Goal: Task Accomplishment & Management: Manage account settings

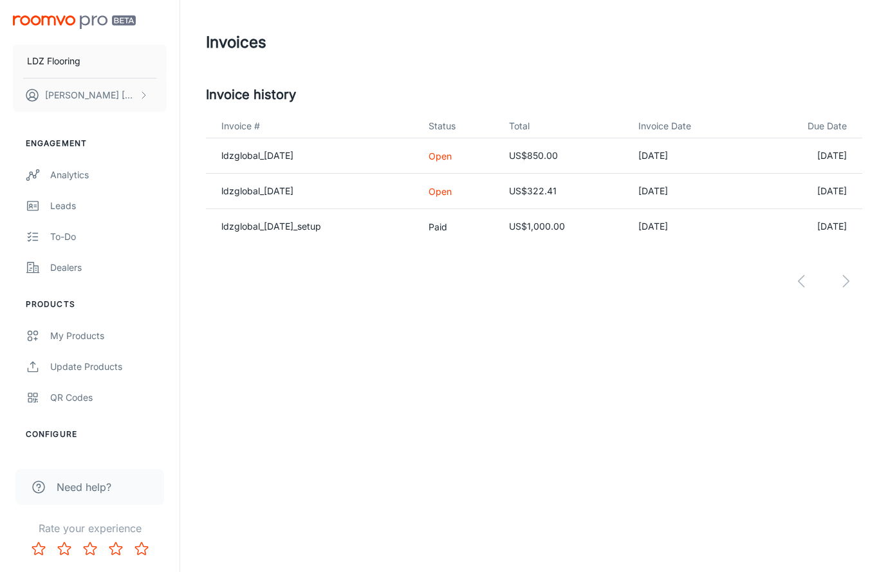
click at [445, 326] on div "Invoices Invoice history Invoice # Status Total Invoice Date Due Date ldzglobal…" at bounding box center [534, 175] width 708 height 350
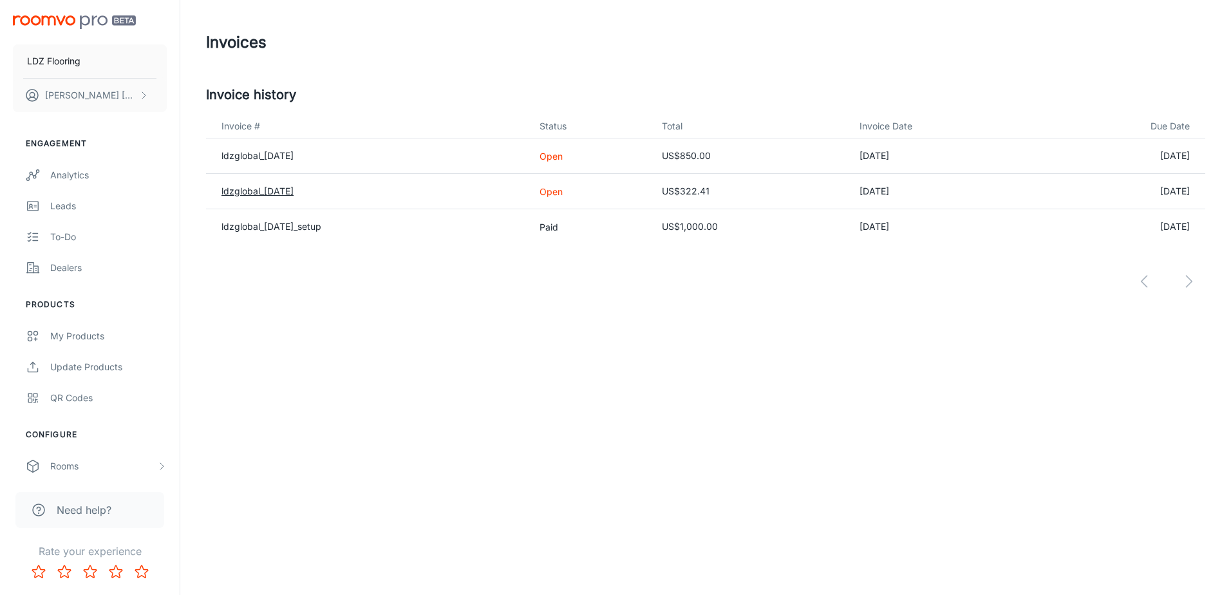
click at [278, 195] on link "ldzglobal_[DATE]" at bounding box center [257, 190] width 72 height 11
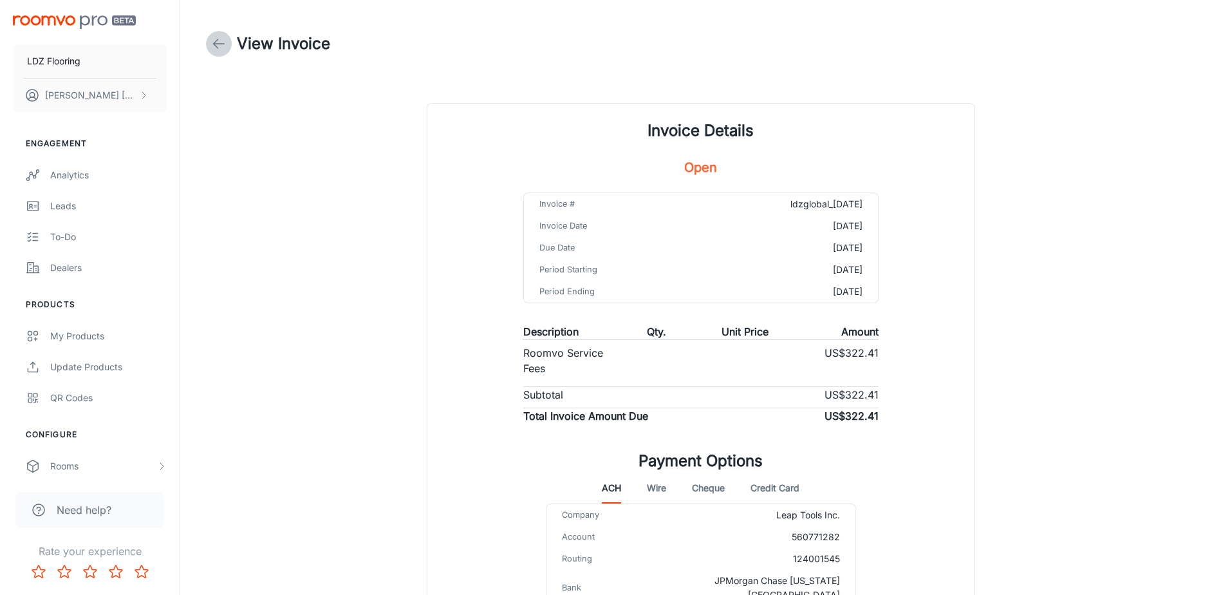
click at [223, 41] on icon at bounding box center [218, 43] width 15 height 15
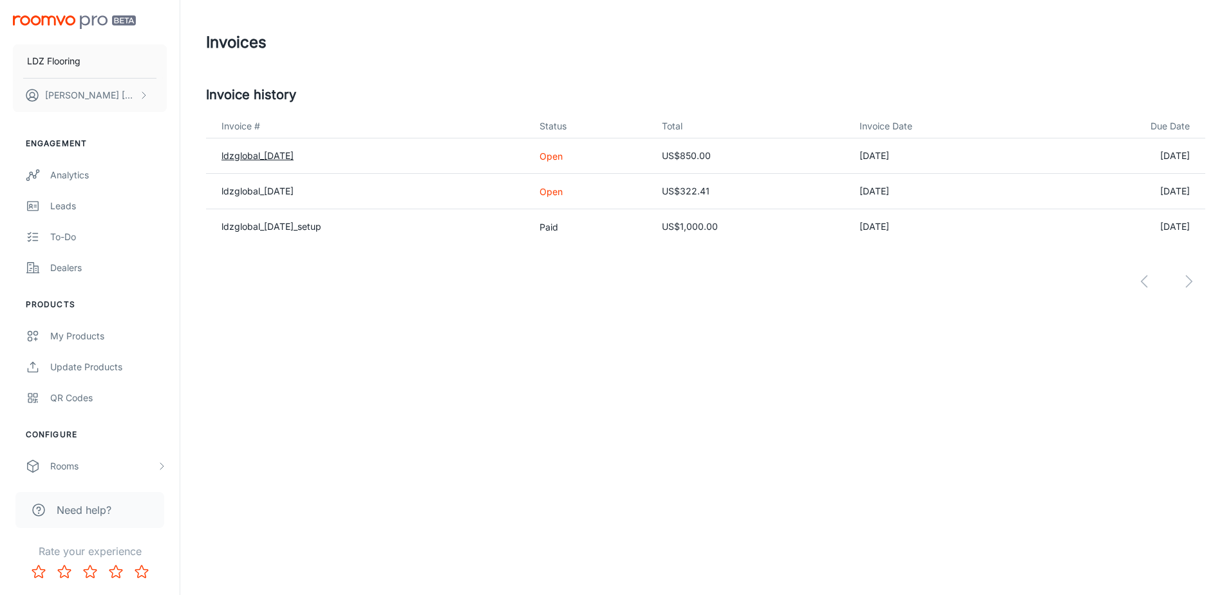
click at [276, 152] on link "ldzglobal_[DATE]" at bounding box center [257, 155] width 72 height 11
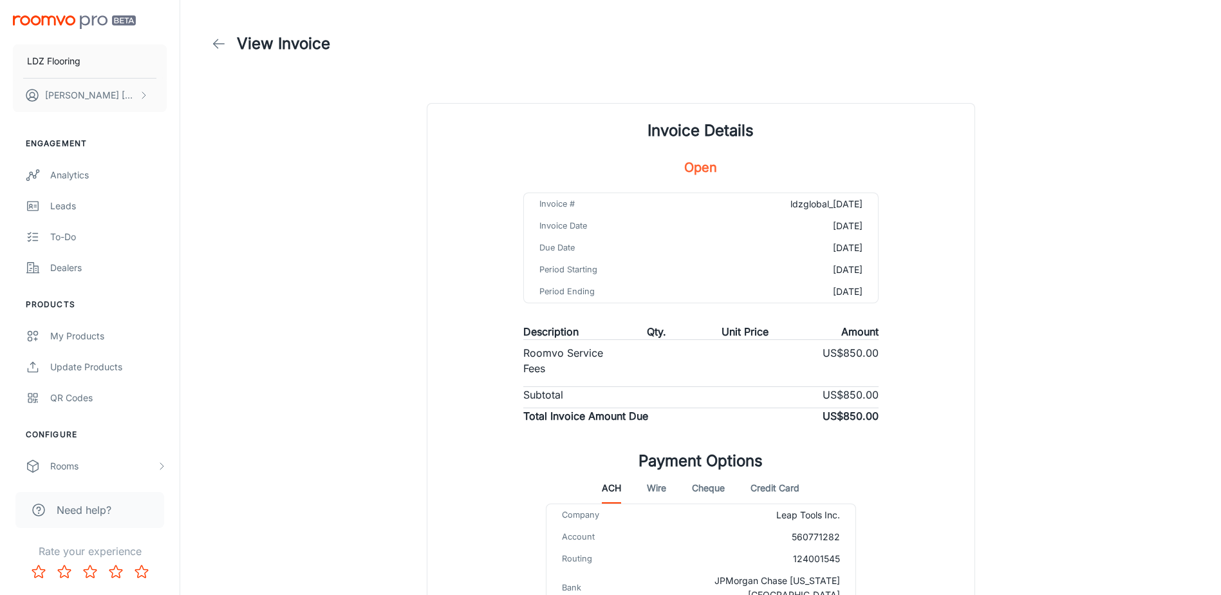
click at [888, 217] on div "View Invoice Invoice Details Open Invoice # ldzglobal_[DATE] Invoice Date [DATE…" at bounding box center [701, 321] width 1020 height 643
click at [214, 47] on icon at bounding box center [218, 43] width 15 height 15
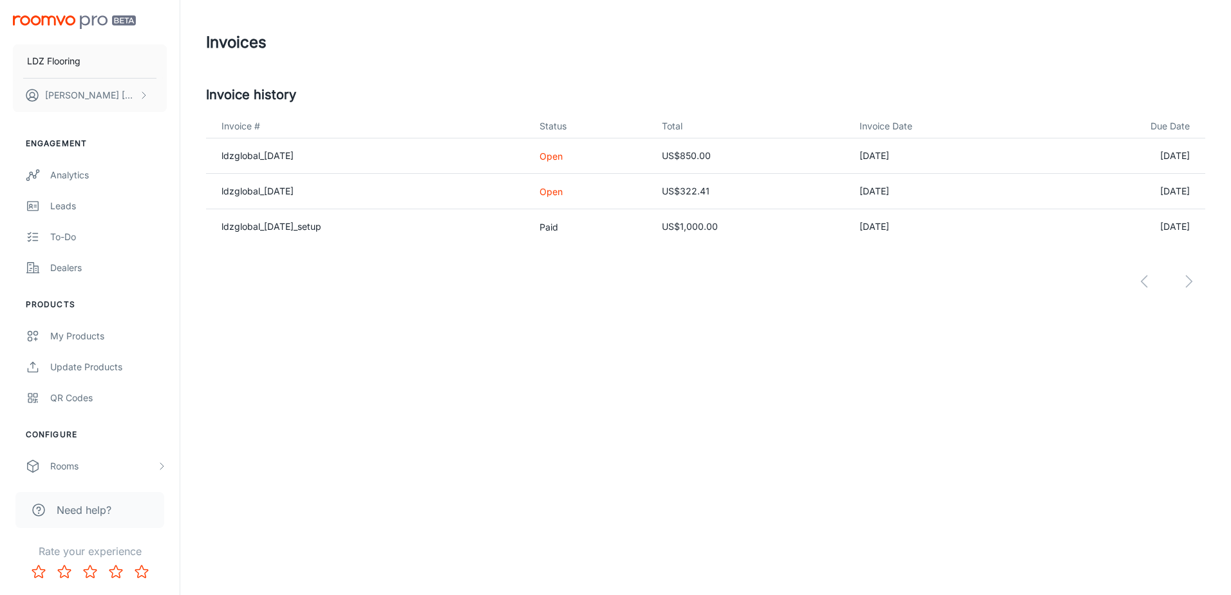
click at [646, 535] on div "LDZ Flooring [PERSON_NAME] Engagement Analytics Leads To-do Dealers Products My…" at bounding box center [615, 297] width 1231 height 595
click at [107, 105] on button "[PERSON_NAME]" at bounding box center [90, 95] width 154 height 33
click at [187, 94] on li "User Profile" at bounding box center [201, 95] width 69 height 22
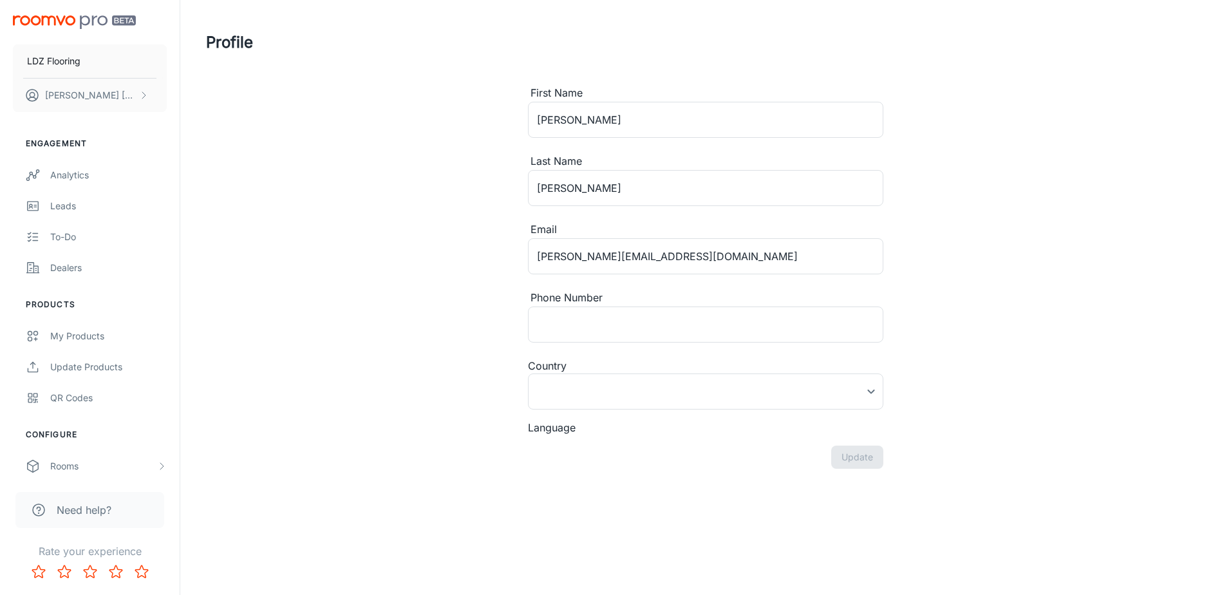
type input "[GEOGRAPHIC_DATA]"
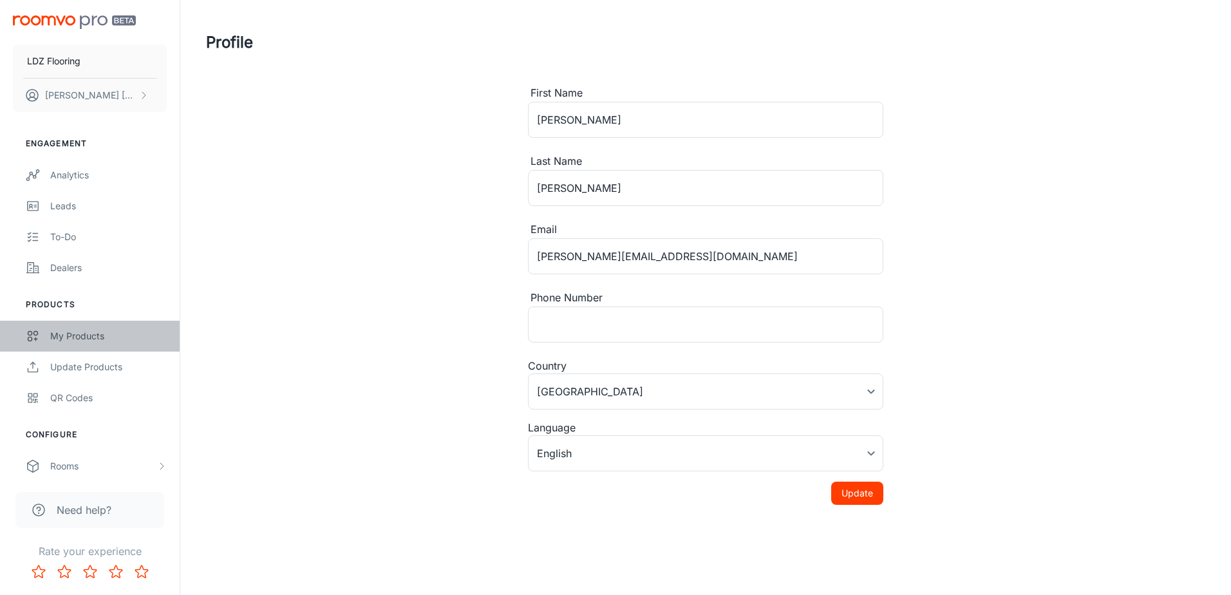
click at [86, 338] on div "My Products" at bounding box center [108, 336] width 117 height 14
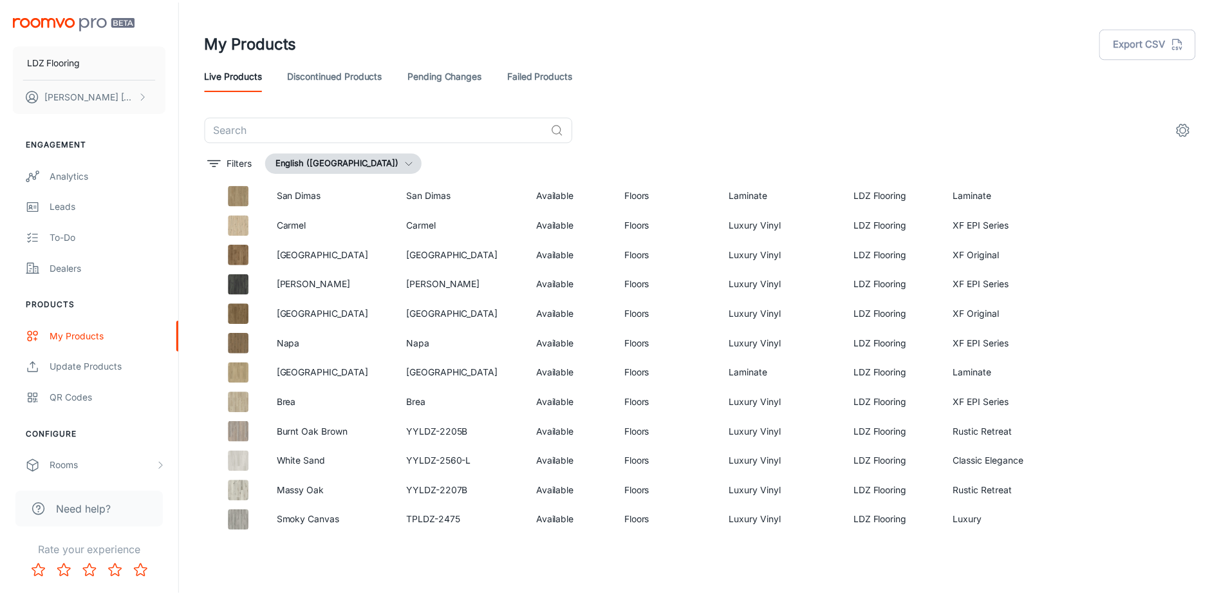
scroll to position [1406, 0]
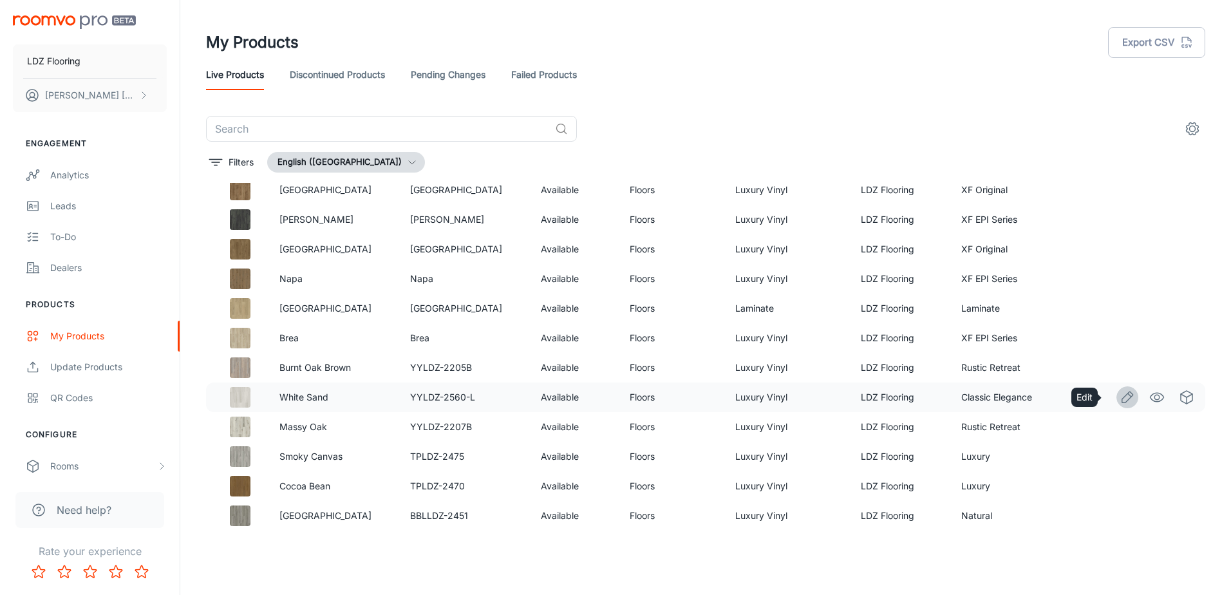
click at [888, 395] on icon "Edit" at bounding box center [1126, 396] width 15 height 15
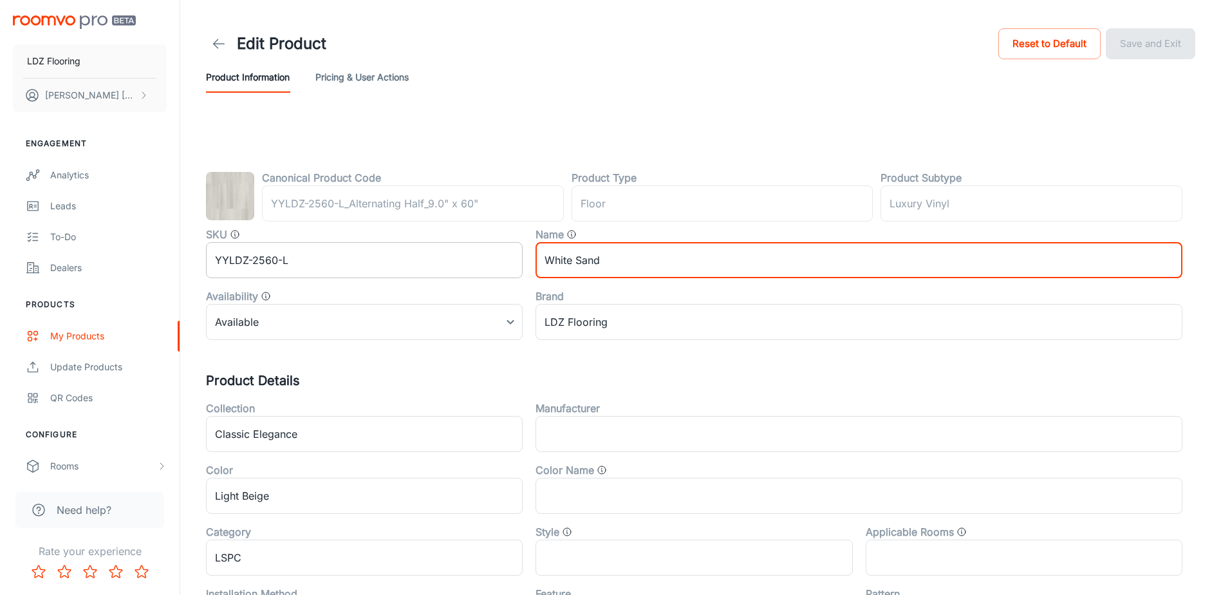
drag, startPoint x: 680, startPoint y: 265, endPoint x: 479, endPoint y: 253, distance: 201.9
click at [479, 253] on div "SKU YYLDZ-2560-L ​ Name White Sand ​ Availability Available 0 ​ Brand LDZ Floor…" at bounding box center [687, 278] width 989 height 124
type input "Auburn Oak"
click at [617, 377] on h5 "Product Details" at bounding box center [700, 380] width 989 height 19
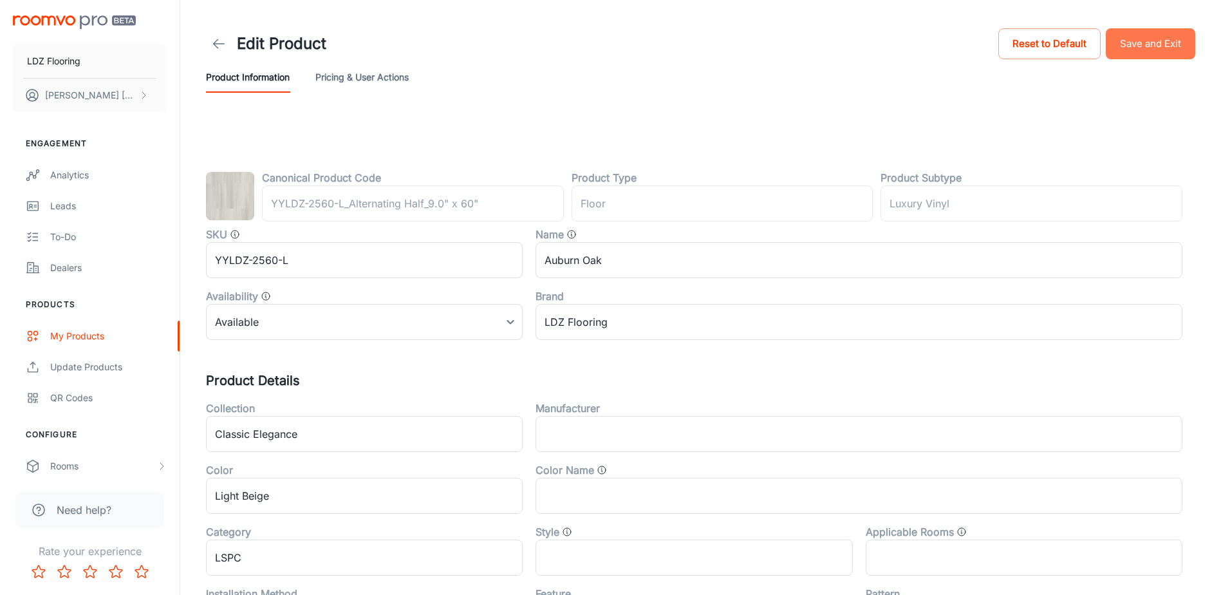
click at [888, 45] on button "Save and Exit" at bounding box center [1150, 43] width 89 height 31
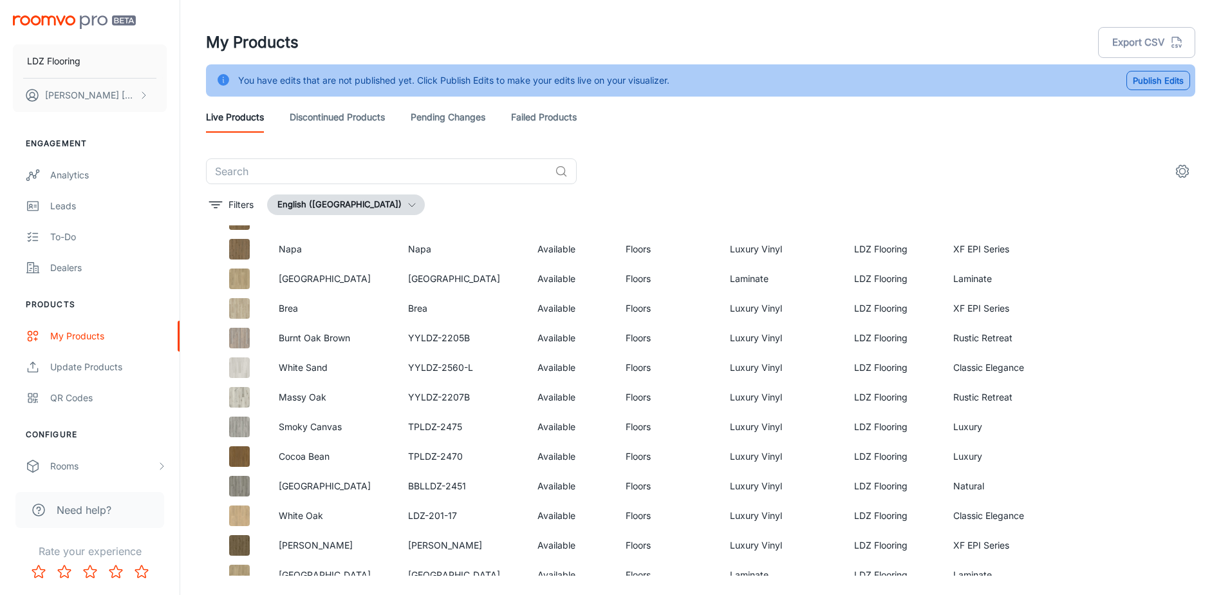
scroll to position [1481, 0]
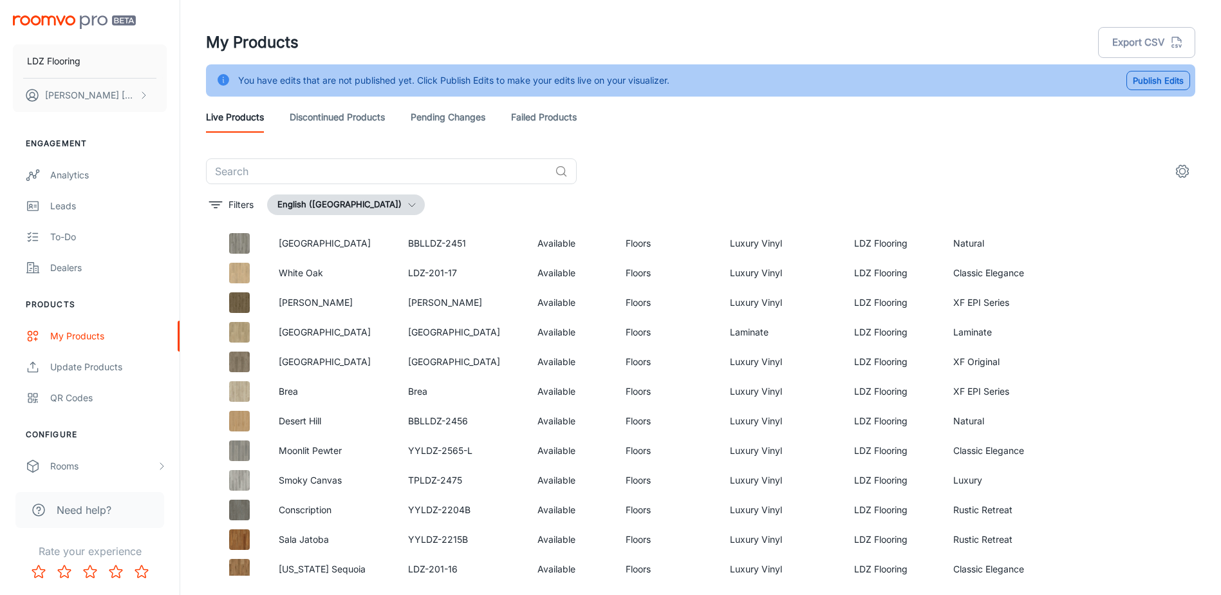
scroll to position [1710, 0]
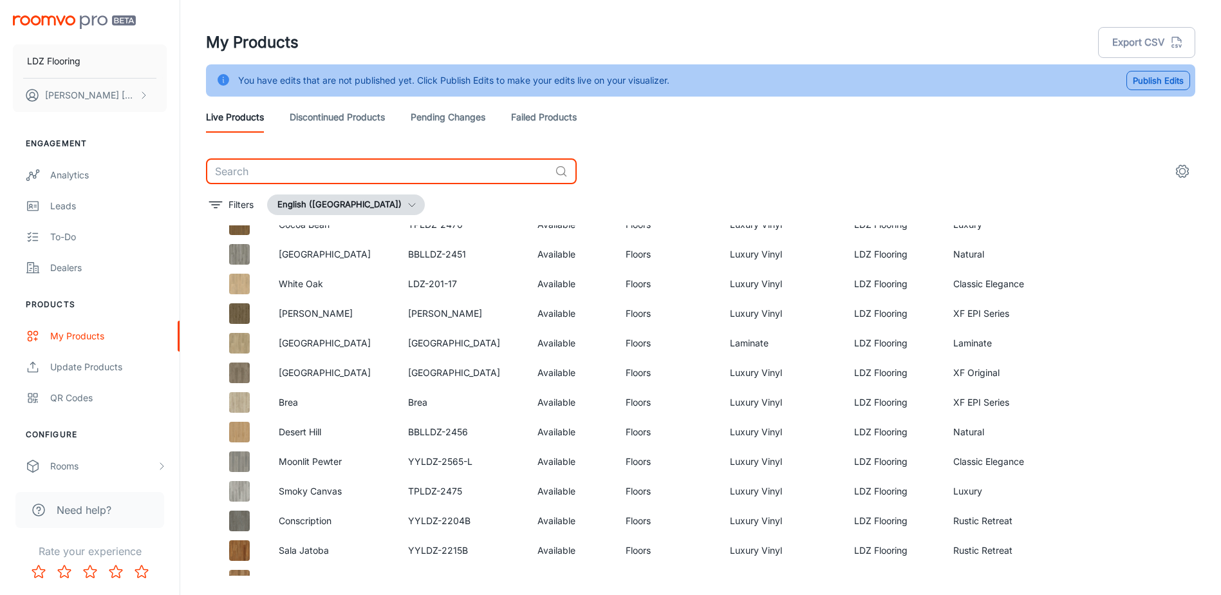
click at [416, 171] on input "text" at bounding box center [378, 171] width 344 height 26
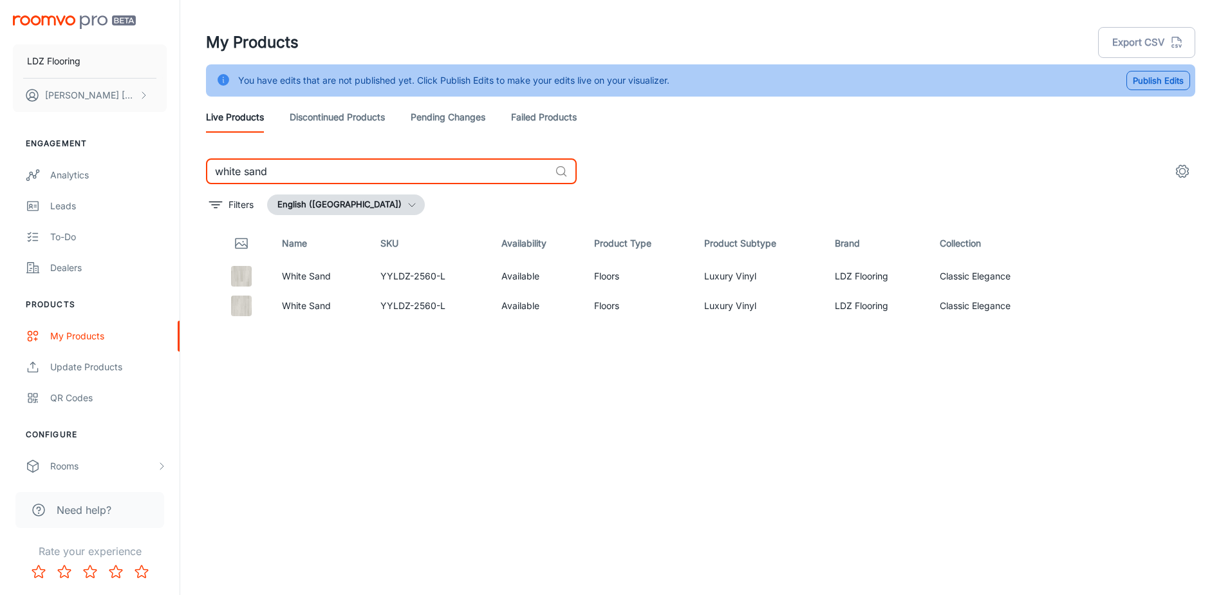
type input "white sand"
click at [440, 463] on div "Name SKU Availability Product Type Product Subtype Brand Collection White Sand …" at bounding box center [700, 400] width 989 height 350
